Goal: Answer question/provide support

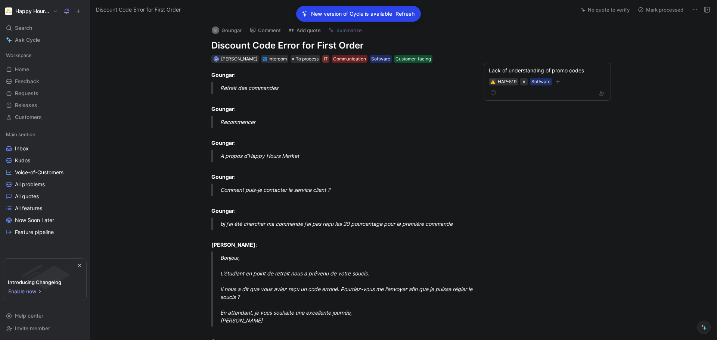
click at [649, 11] on button "Mark processed" at bounding box center [661, 9] width 52 height 10
click at [400, 14] on span "Refresh" at bounding box center [405, 13] width 19 height 9
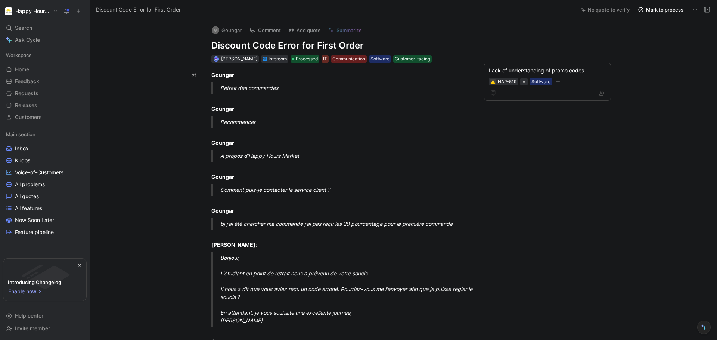
click at [665, 12] on button "Mark to process" at bounding box center [661, 9] width 52 height 10
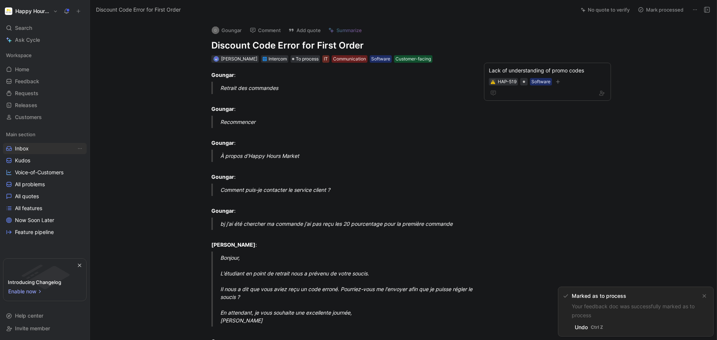
click at [36, 152] on link "Inbox" at bounding box center [45, 148] width 84 height 11
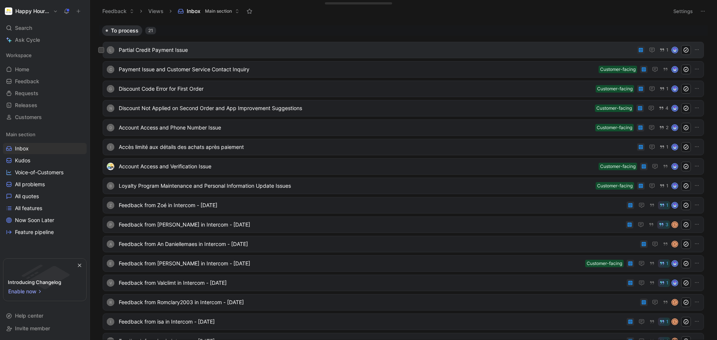
click at [233, 45] on div "L Partial Credit Payment Issue 1" at bounding box center [403, 50] width 596 height 10
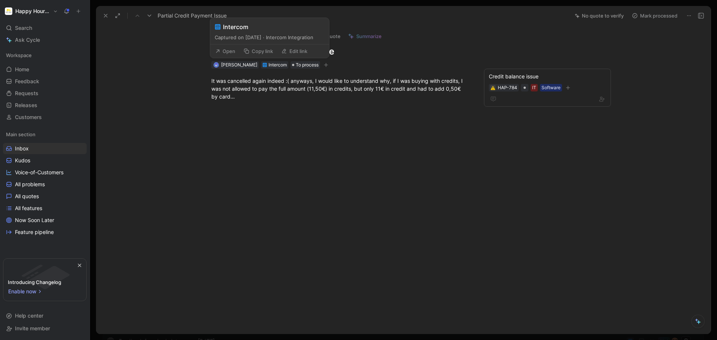
click at [230, 48] on button "Open" at bounding box center [225, 51] width 27 height 10
